Goal: Find specific page/section: Find specific page/section

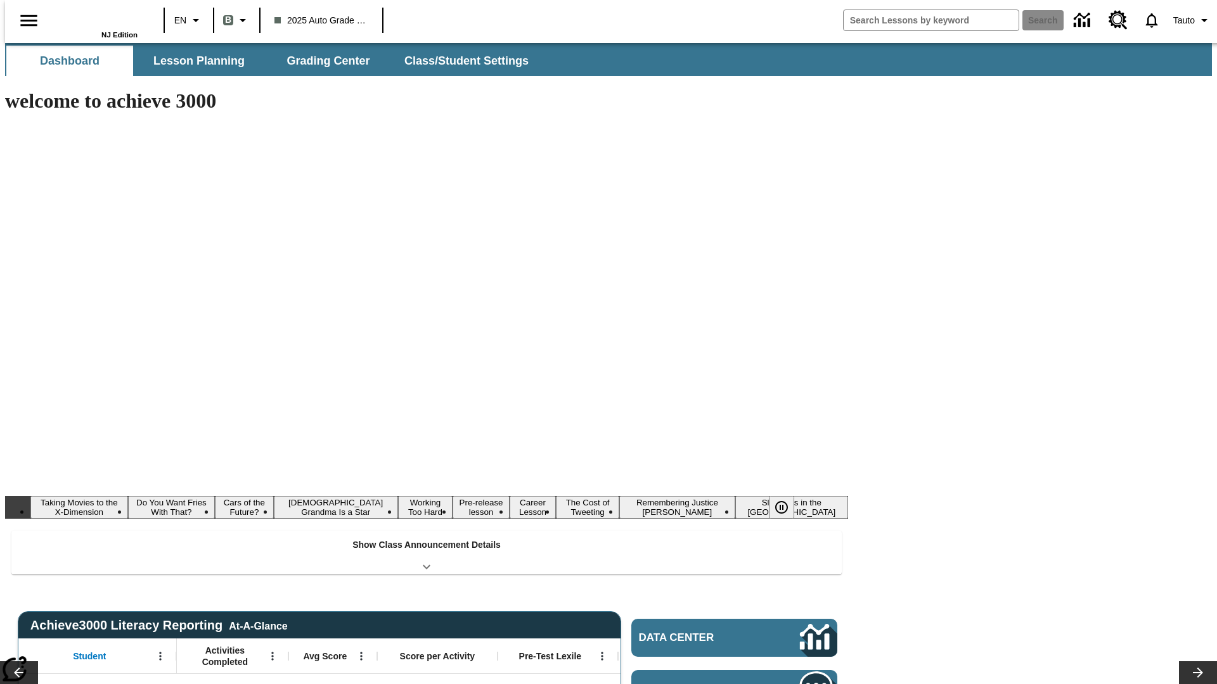
type input "-1"
click at [194, 61] on button "Lesson Planning" at bounding box center [199, 61] width 127 height 30
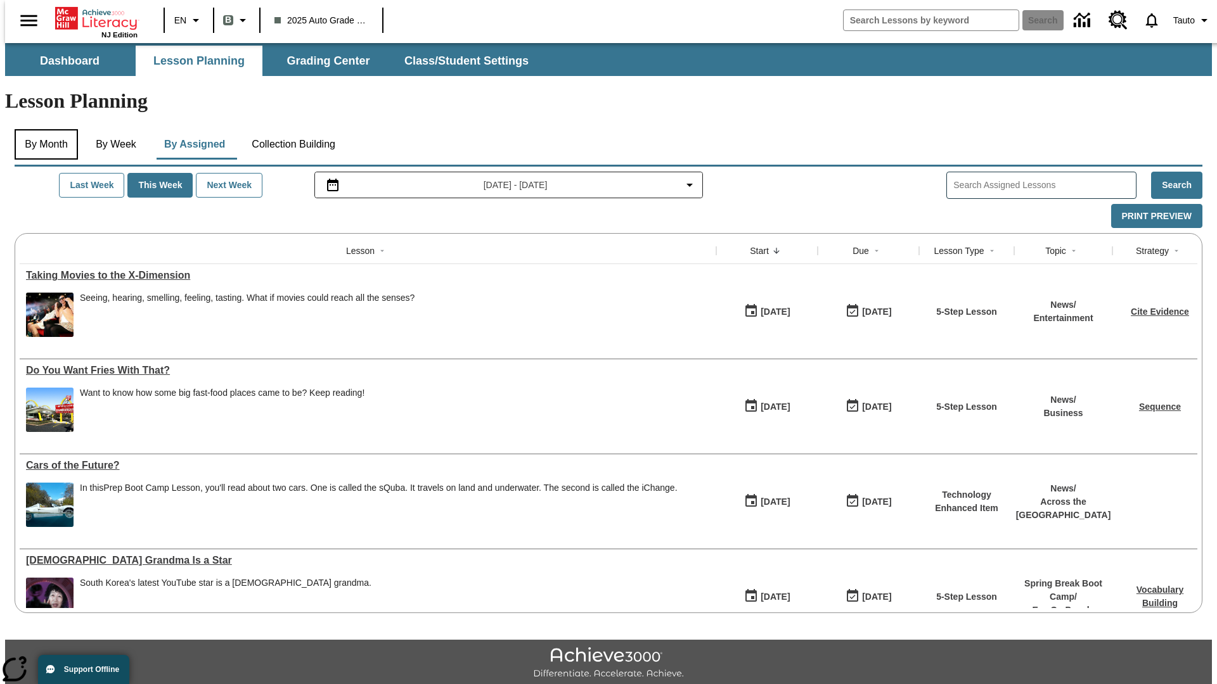
click at [42, 129] on button "By Month" at bounding box center [46, 144] width 63 height 30
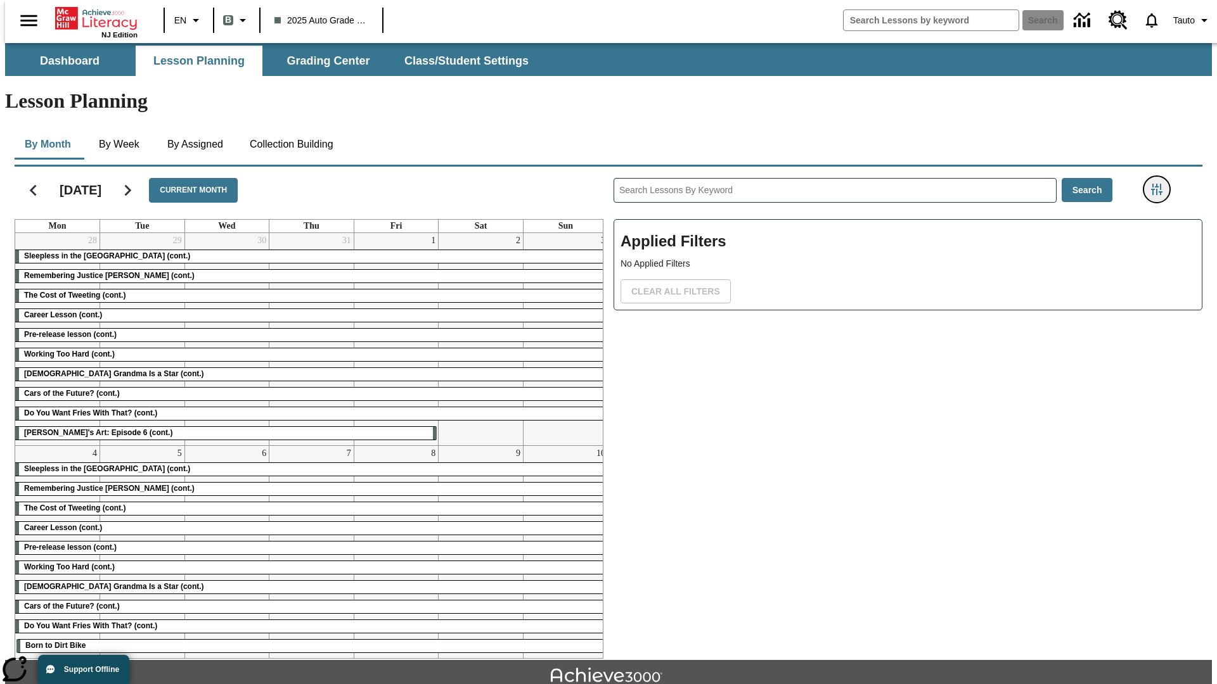
click at [1160, 184] on icon "Filters Side menu" at bounding box center [1156, 189] width 11 height 11
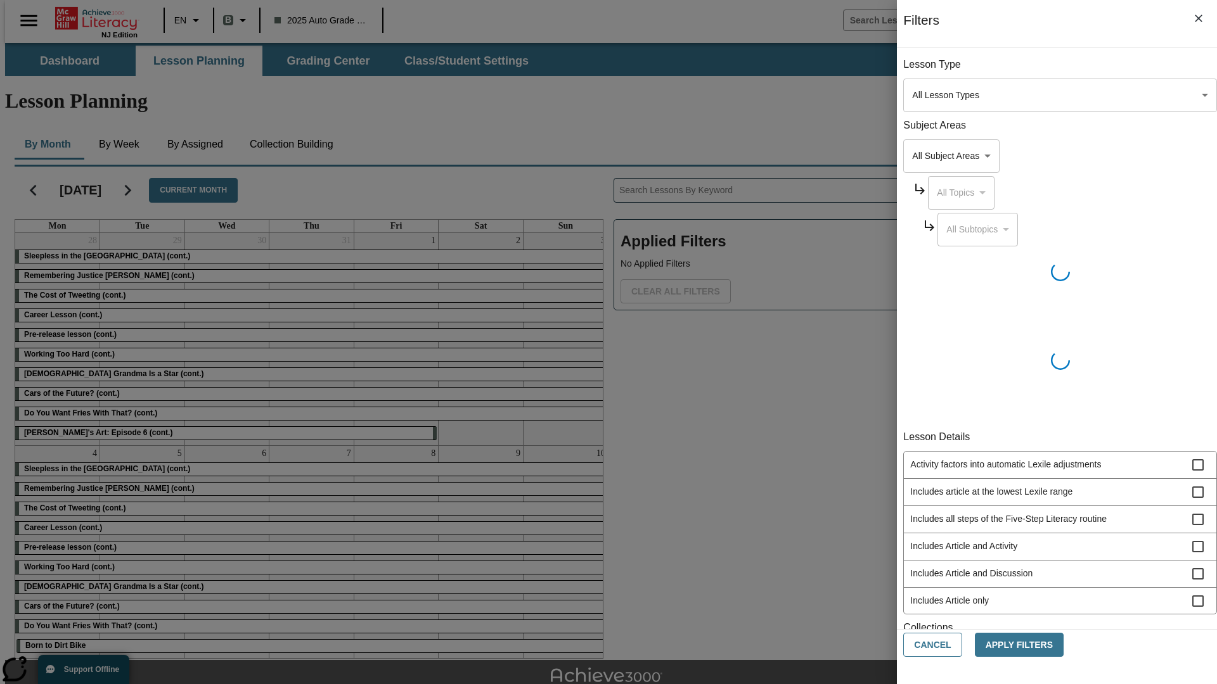
click at [913, 451] on body "Skip to main content NJ Edition EN B 2025 Auto Grade 1 B Search 0 Tauto Dashboa…" at bounding box center [608, 392] width 1207 height 699
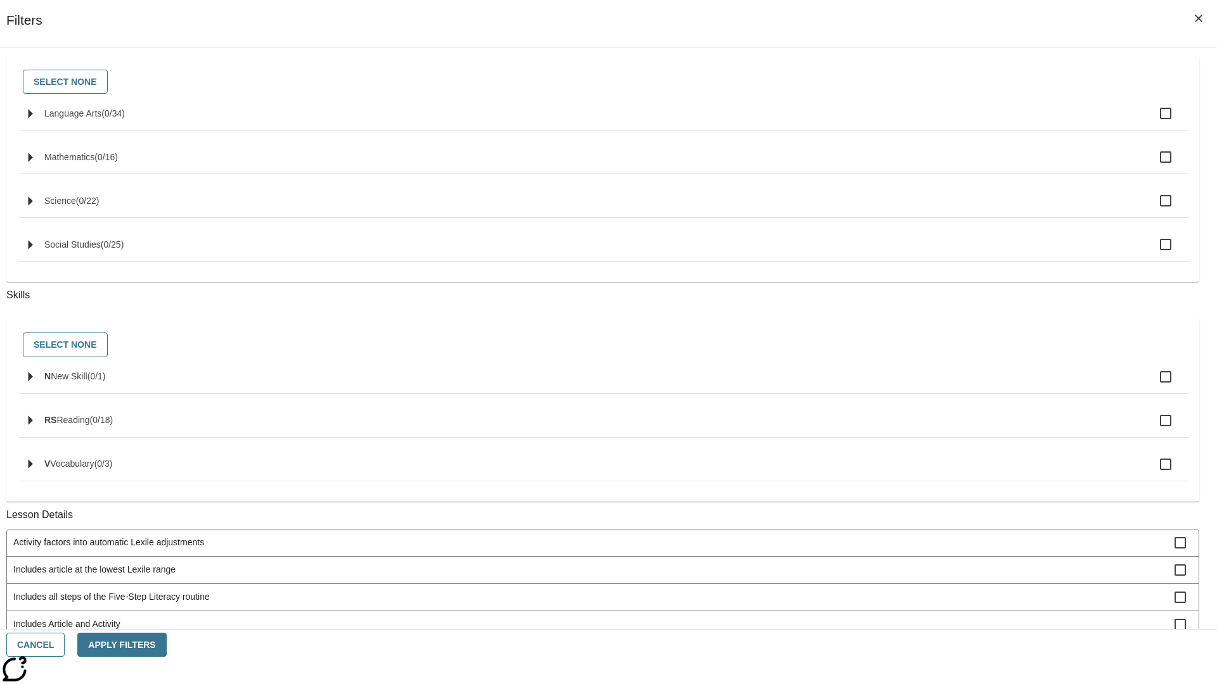
scroll to position [527, 0]
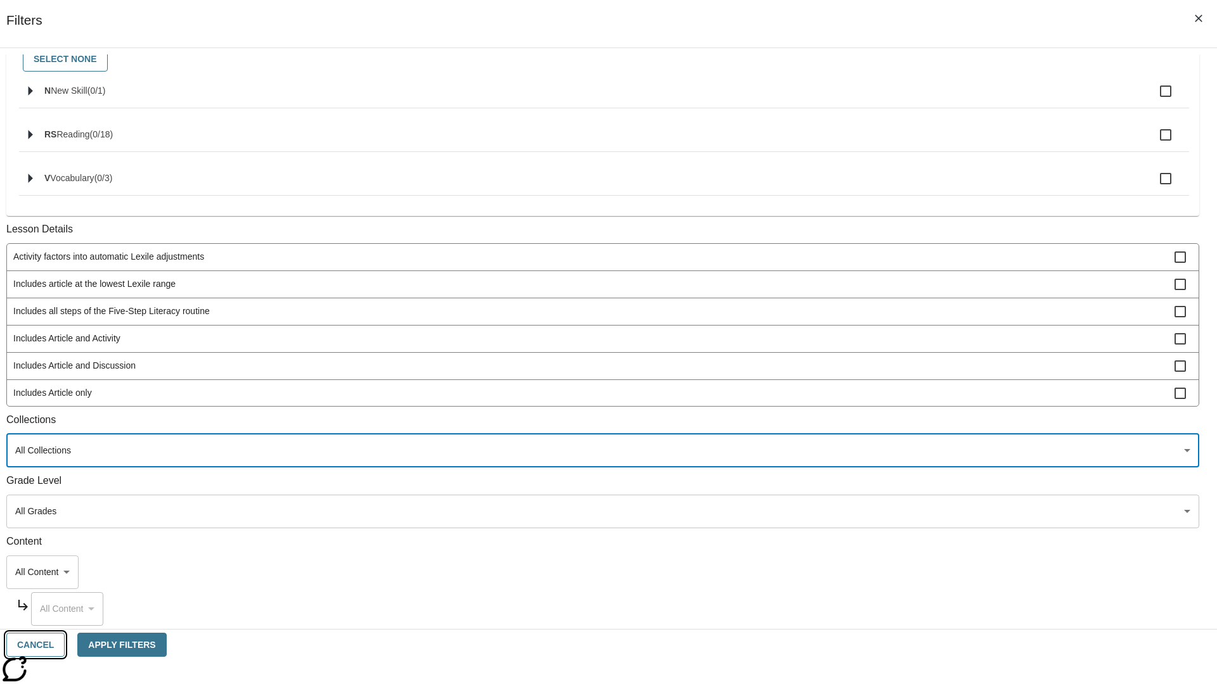
click at [65, 645] on button "Cancel" at bounding box center [35, 645] width 58 height 25
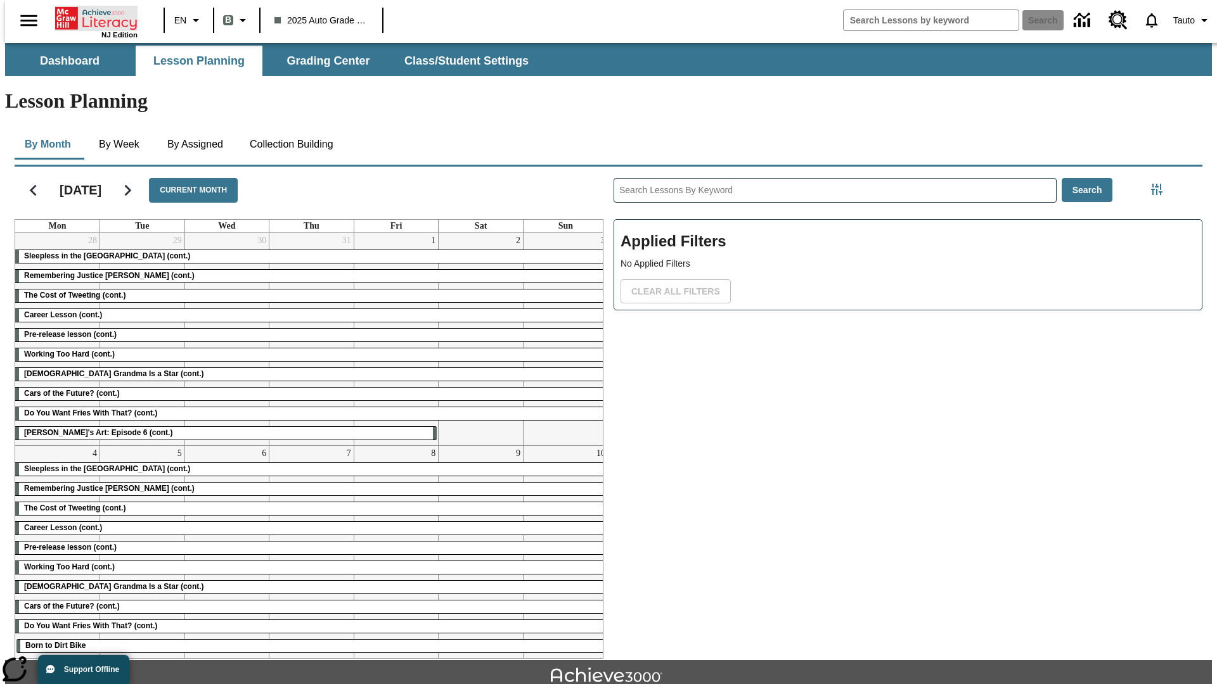
click at [91, 17] on icon "Home" at bounding box center [97, 18] width 84 height 25
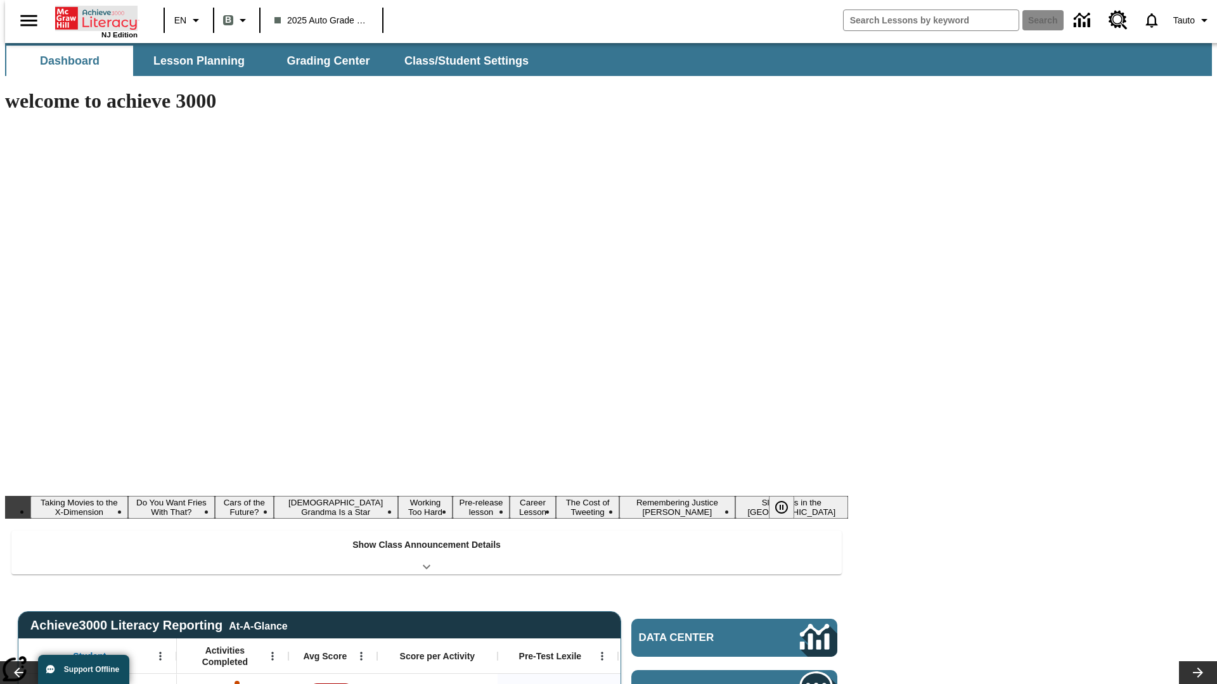
type input "-1"
click at [194, 61] on button "Lesson Planning" at bounding box center [199, 61] width 127 height 30
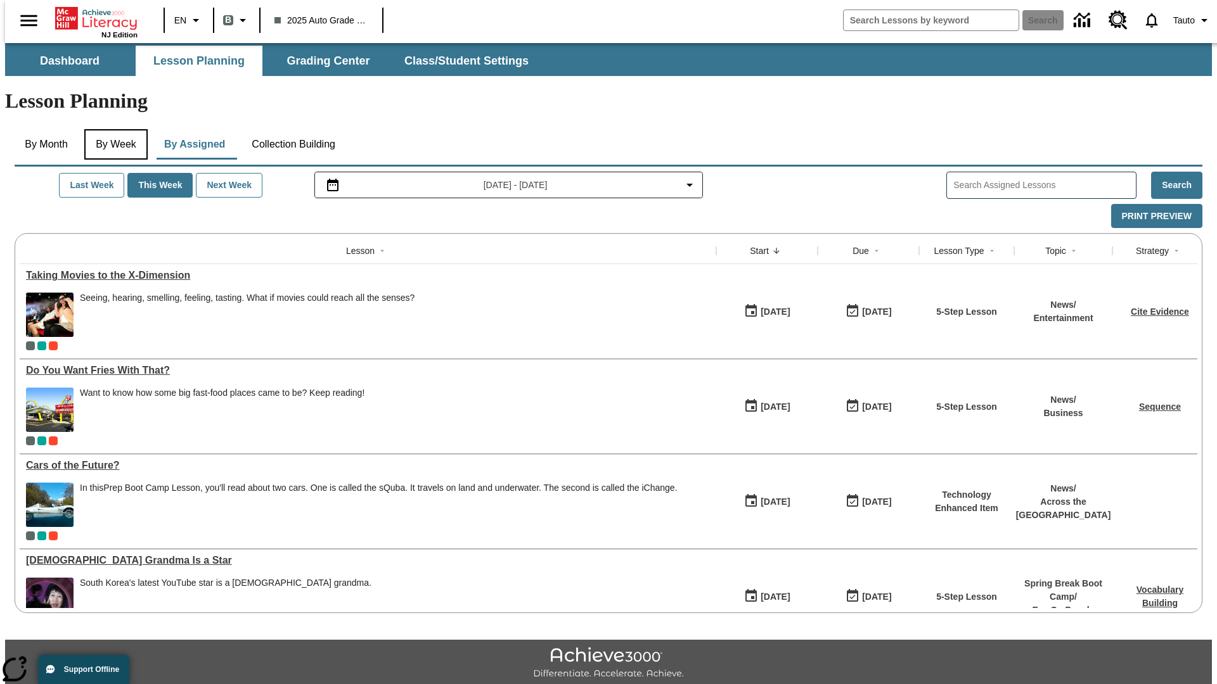
click at [113, 129] on button "By Week" at bounding box center [115, 144] width 63 height 30
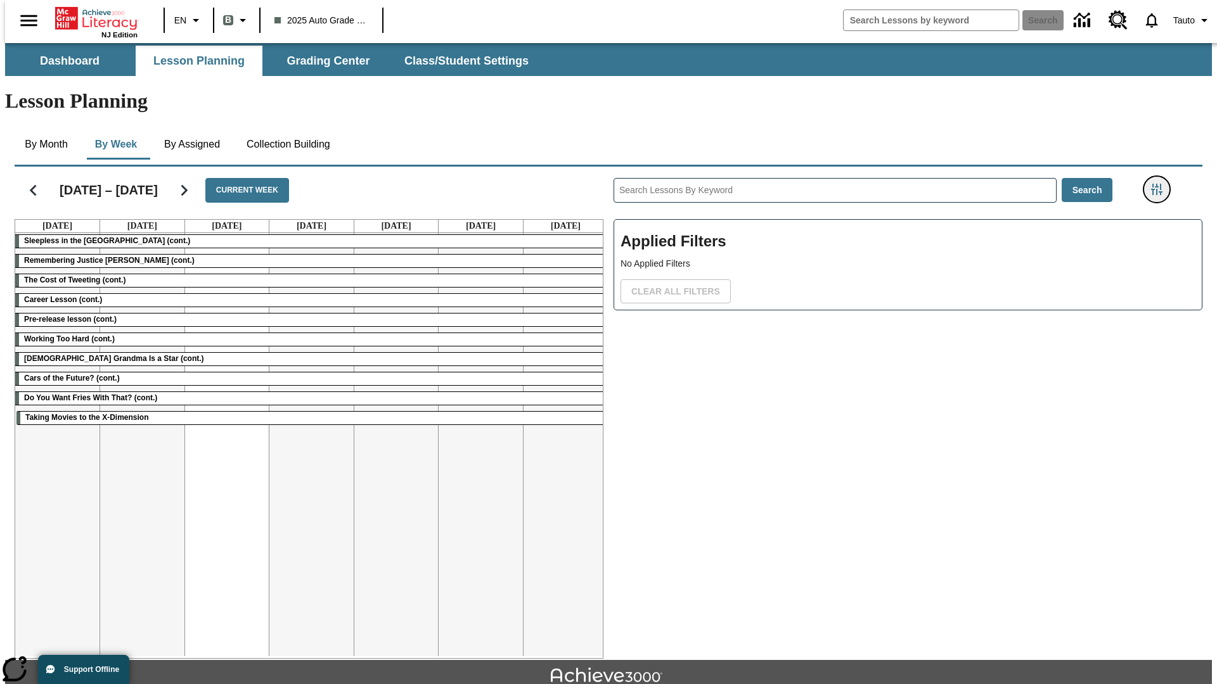
click at [1160, 184] on icon "Filters Side menu" at bounding box center [1156, 189] width 11 height 11
